Goal: Task Accomplishment & Management: Manage account settings

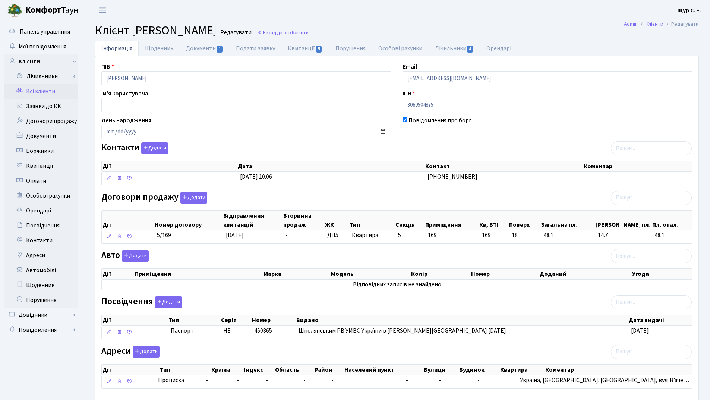
click at [50, 91] on link "Всі клієнти" at bounding box center [41, 91] width 74 height 15
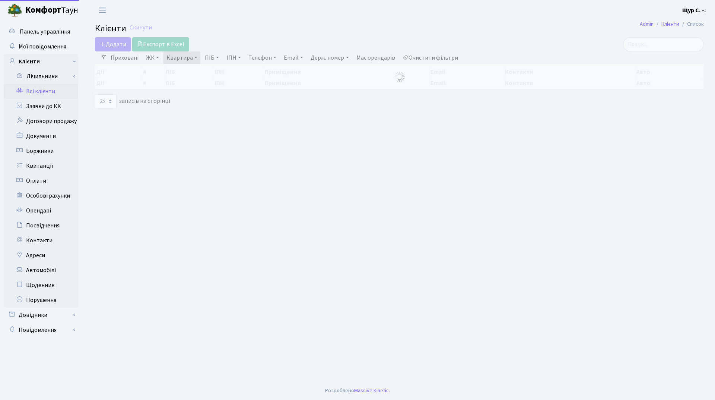
select select "25"
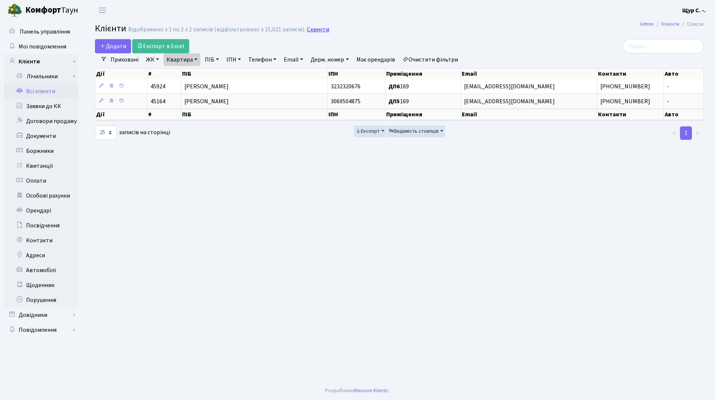
click at [317, 30] on link "Скинути" at bounding box center [318, 29] width 22 height 7
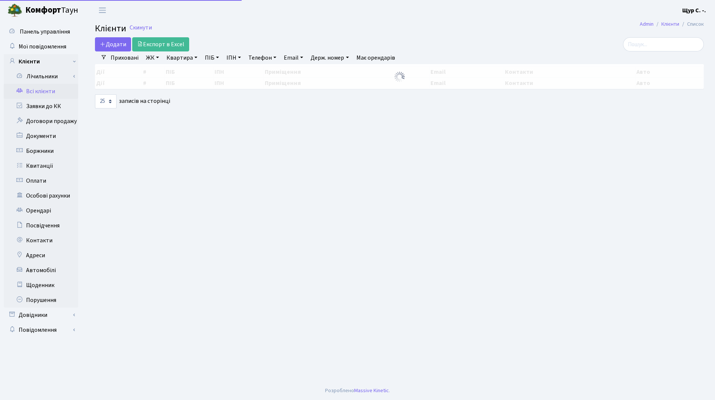
select select "25"
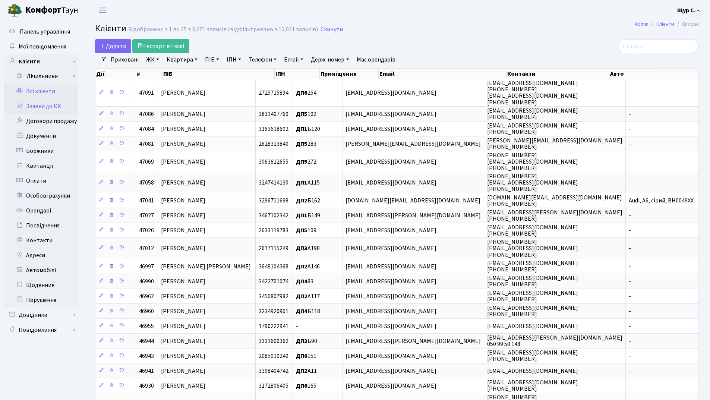
click at [42, 107] on link "Заявки до КК" at bounding box center [41, 106] width 74 height 15
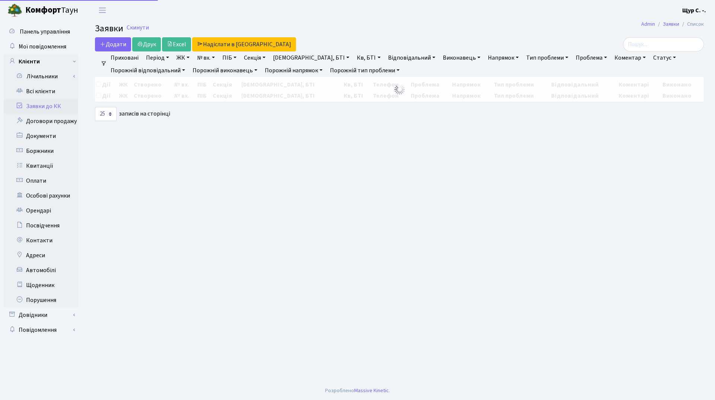
select select "25"
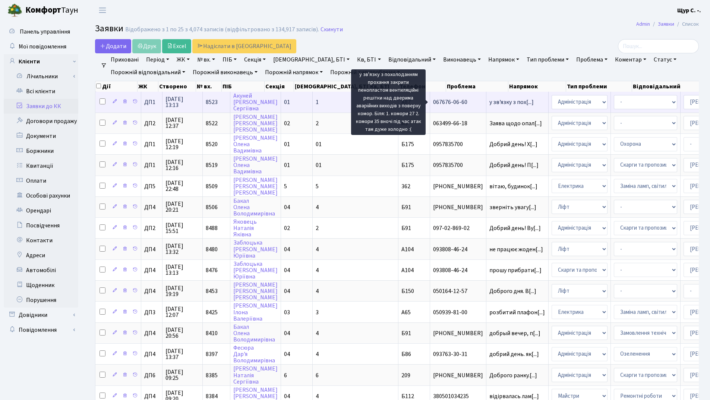
click at [489, 102] on span "у зв'язку з пох[...]" at bounding box center [511, 102] width 44 height 8
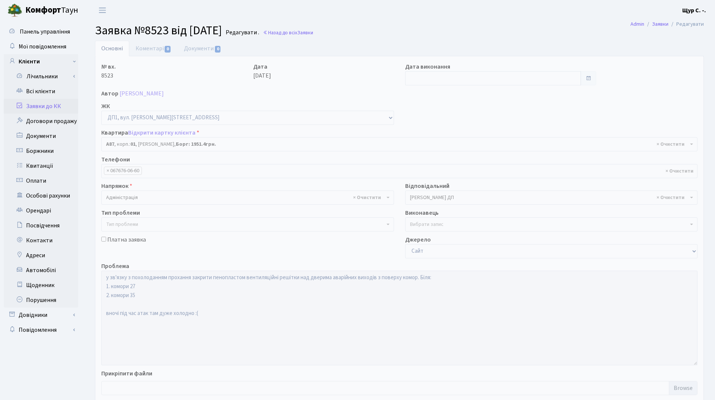
select select "29707"
click at [52, 180] on link "Оплати" at bounding box center [41, 180] width 74 height 15
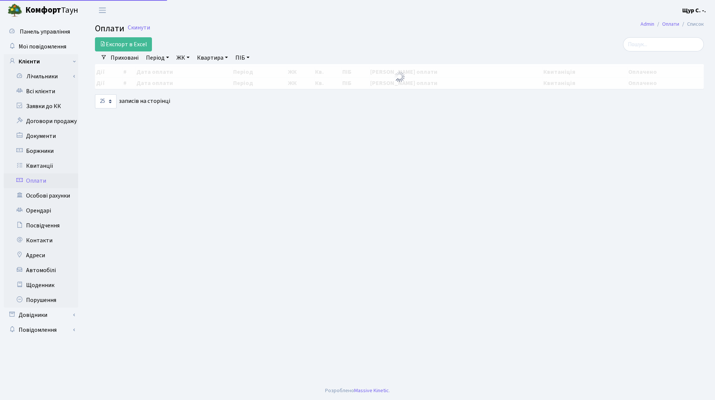
select select "25"
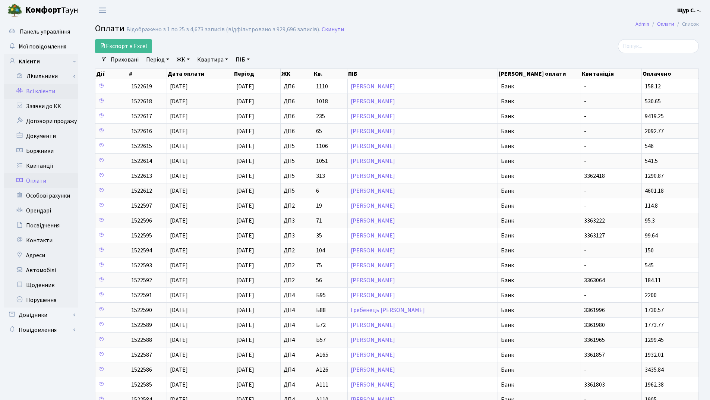
click at [31, 91] on link "Всі клієнти" at bounding box center [41, 91] width 74 height 15
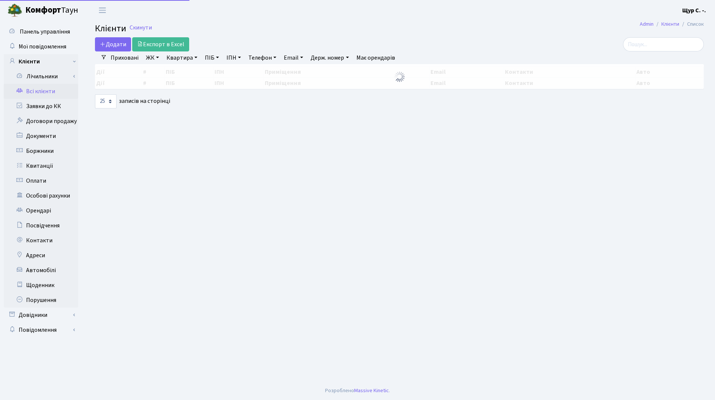
select select "25"
